Goal: Go to known website: Go to known website

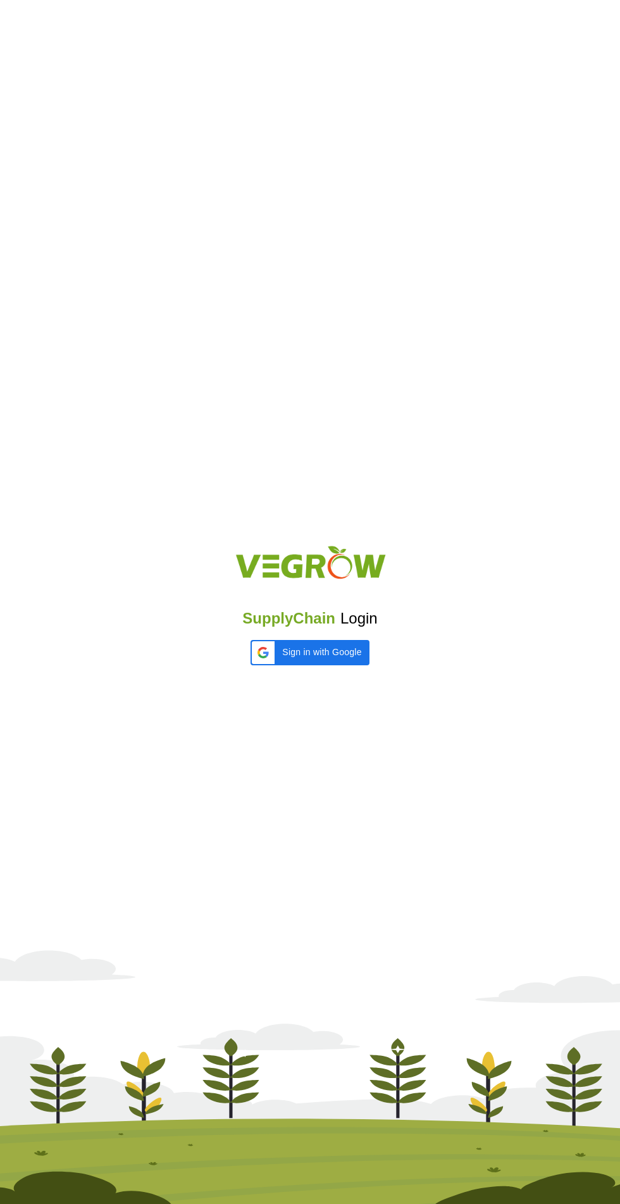
click at [329, 622] on span "SupplyChain" at bounding box center [288, 617] width 93 height 17
